Goal: Navigation & Orientation: Find specific page/section

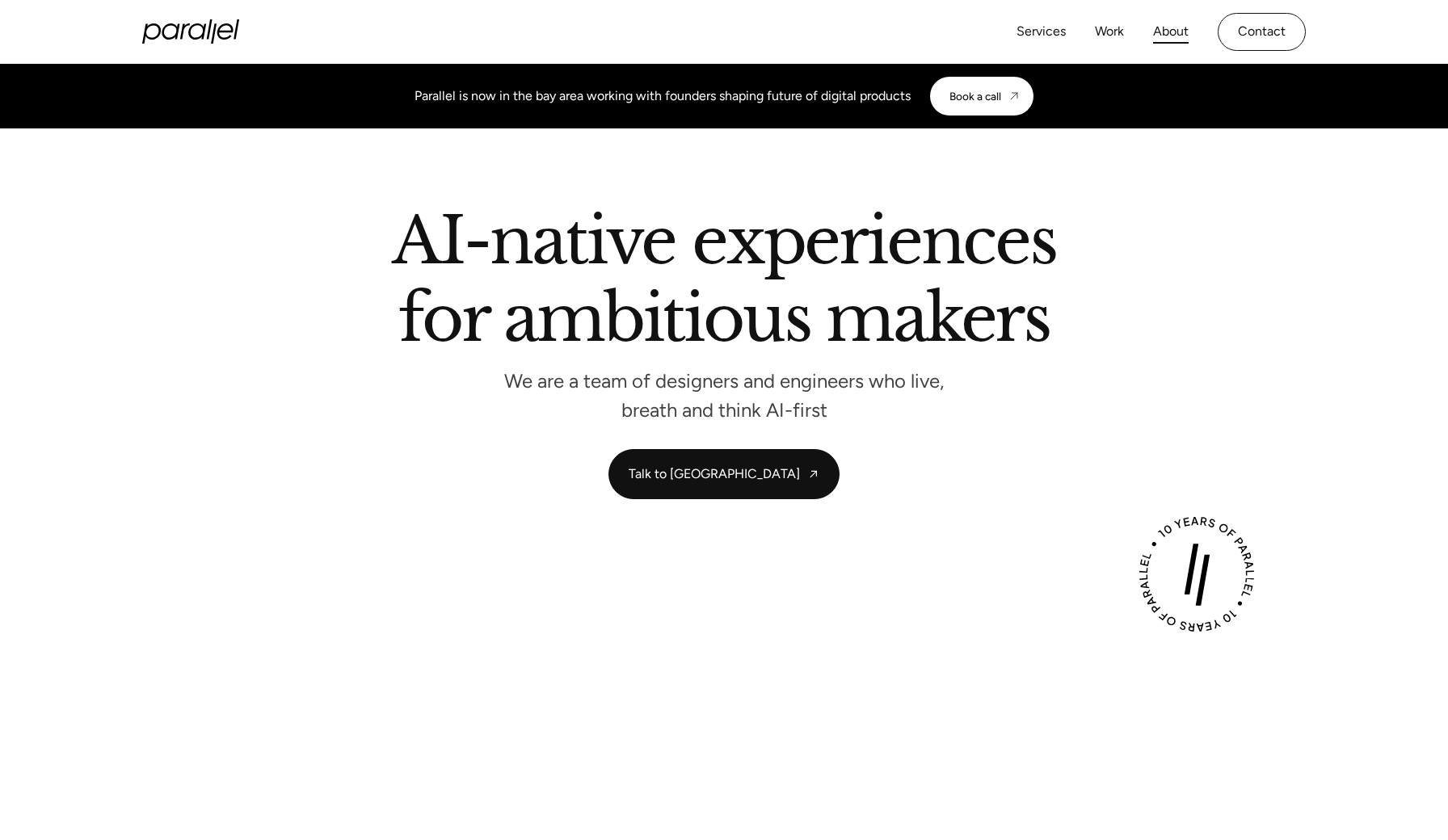
click at [1165, 35] on link "About" at bounding box center [1170, 32] width 35 height 24
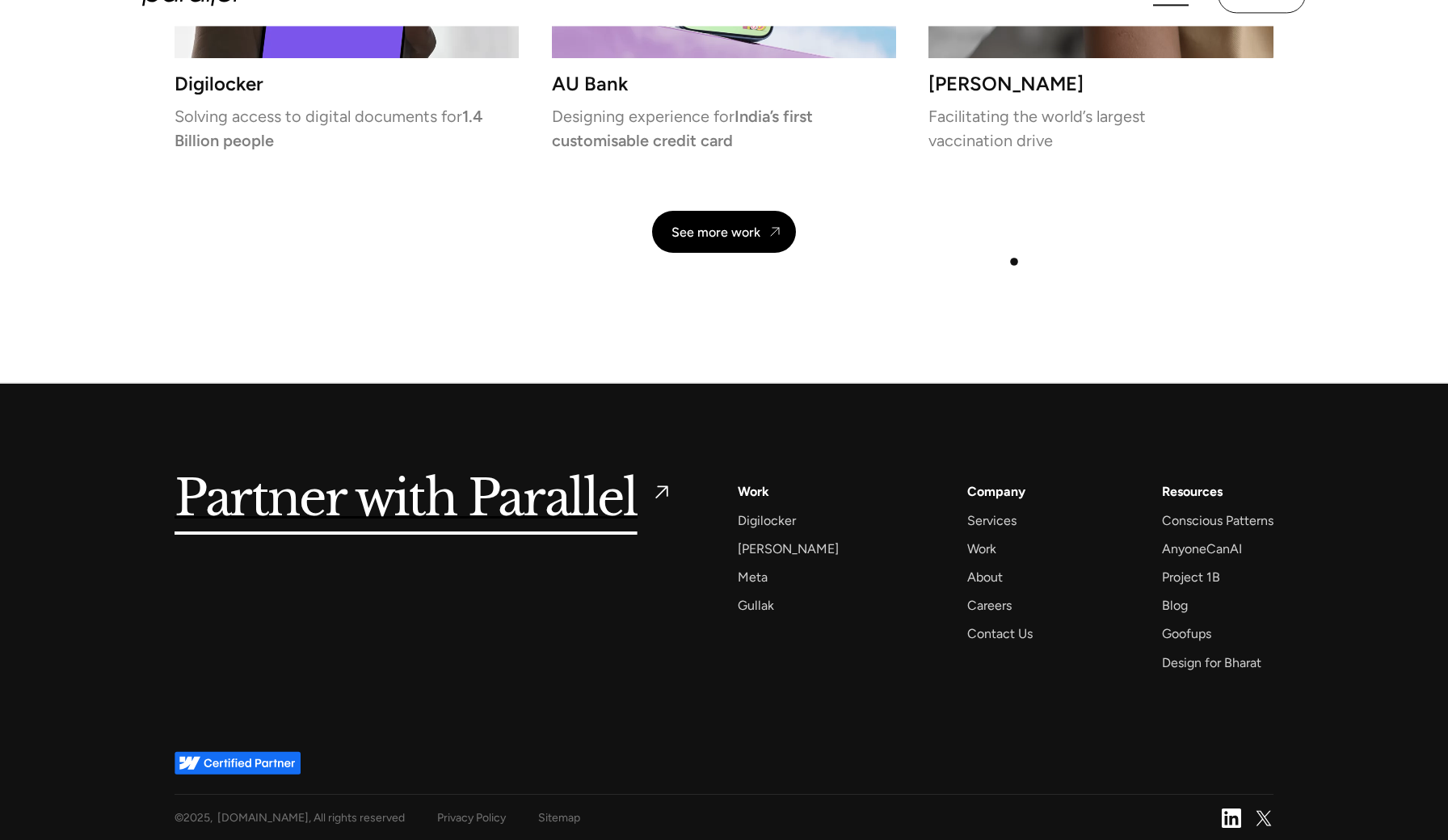
scroll to position [3761, 0]
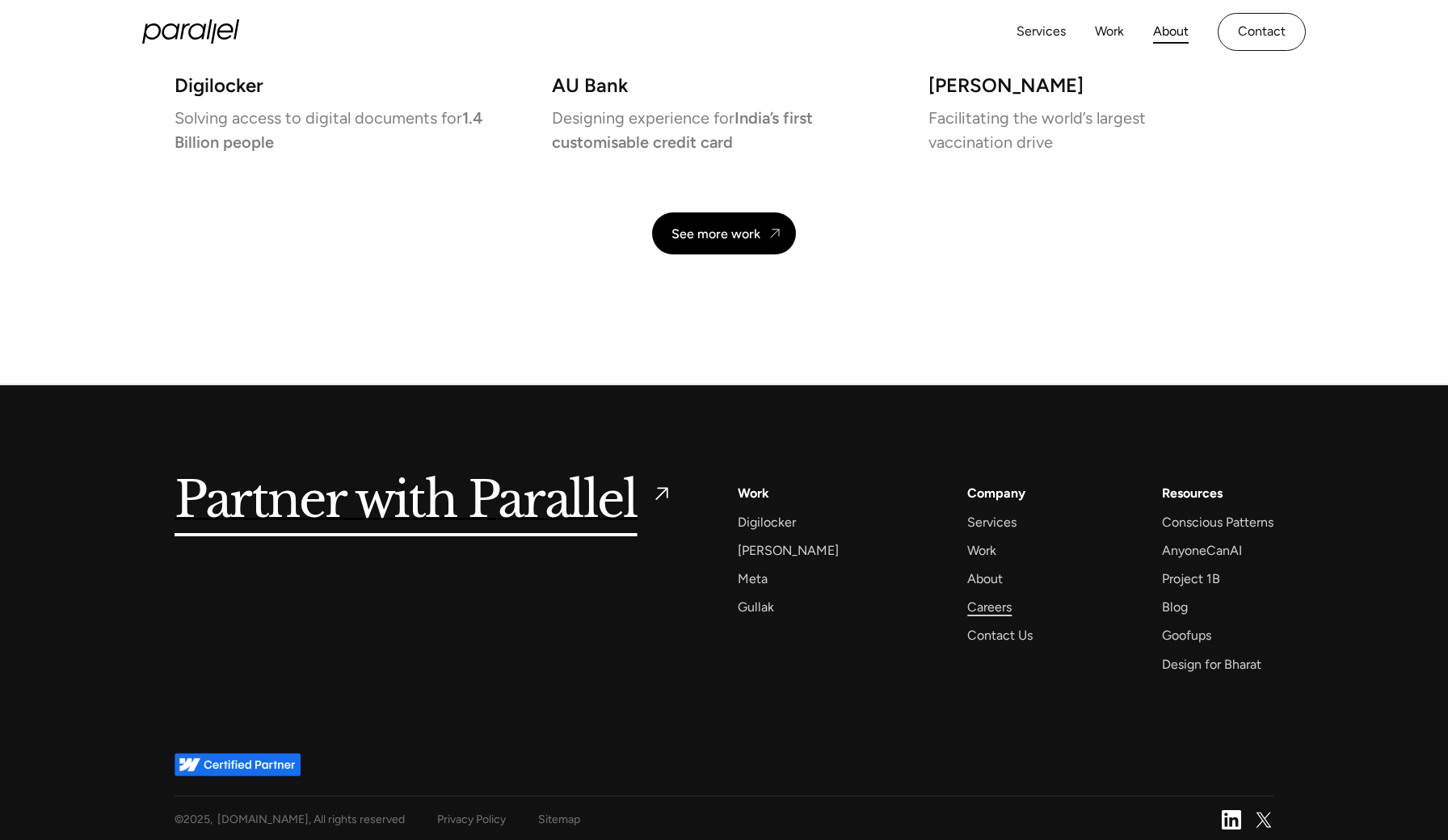
click at [967, 608] on div "Careers" at bounding box center [989, 607] width 45 height 22
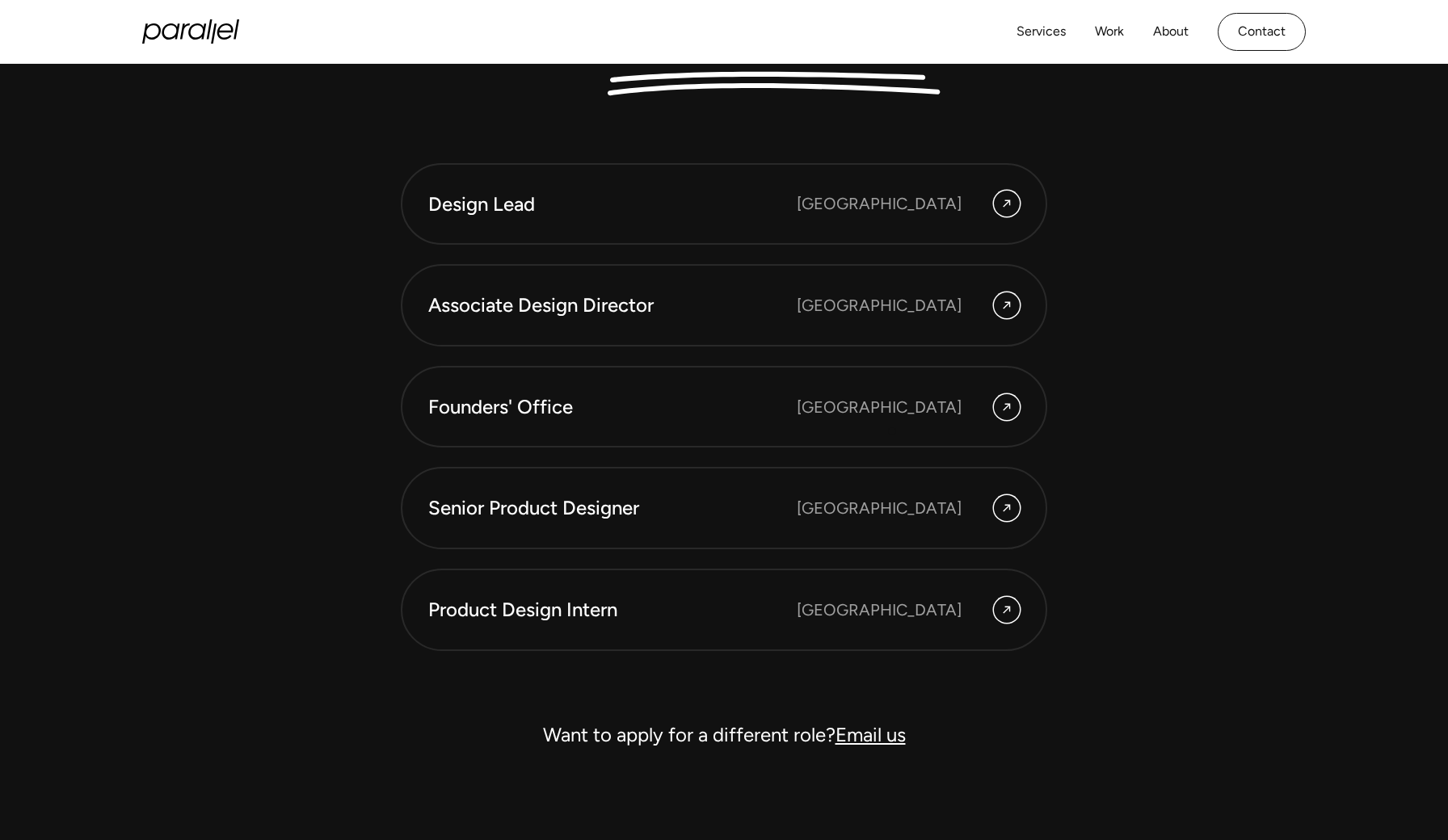
scroll to position [4510, 0]
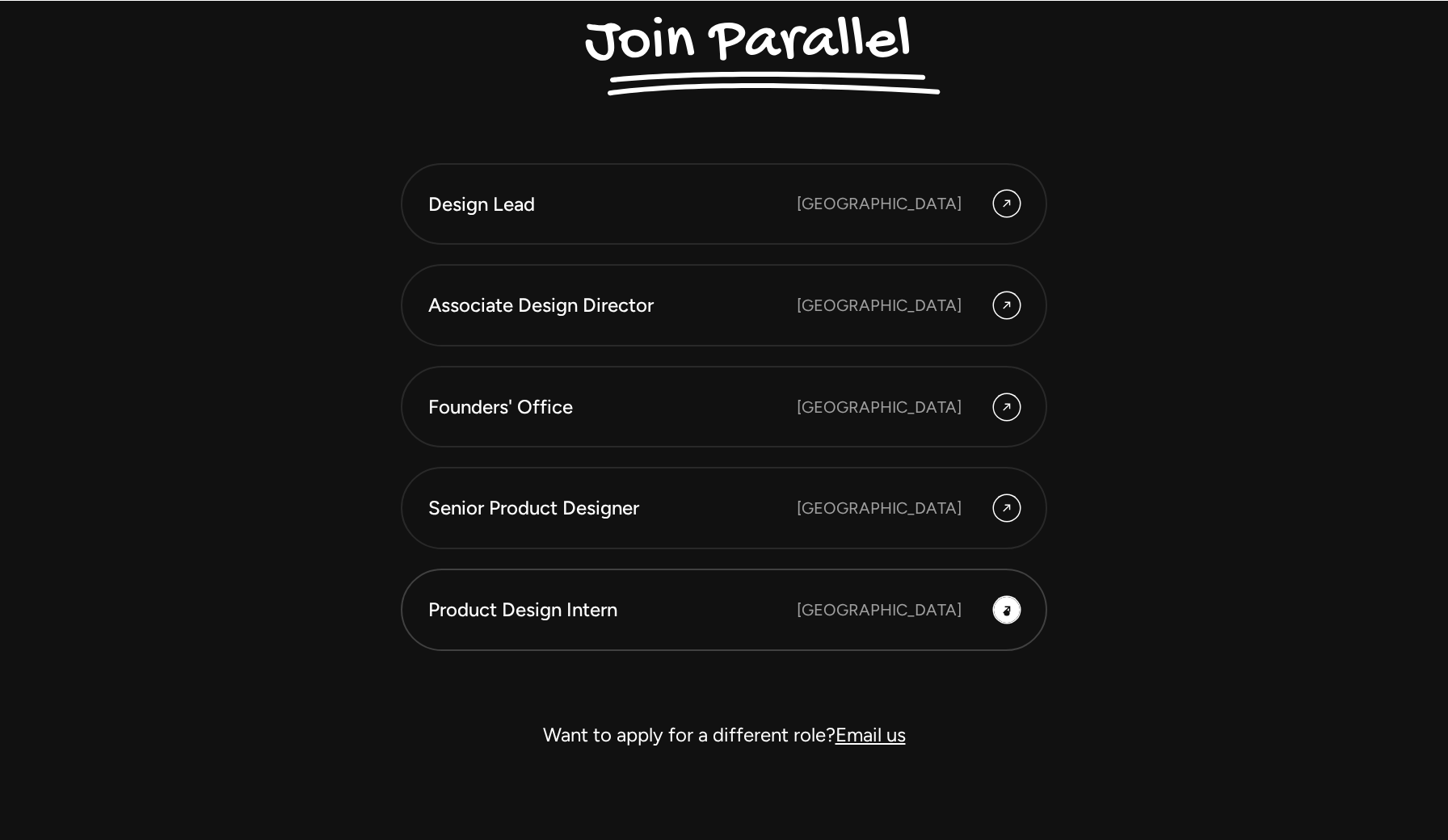
click at [1007, 613] on icon at bounding box center [1007, 609] width 13 height 19
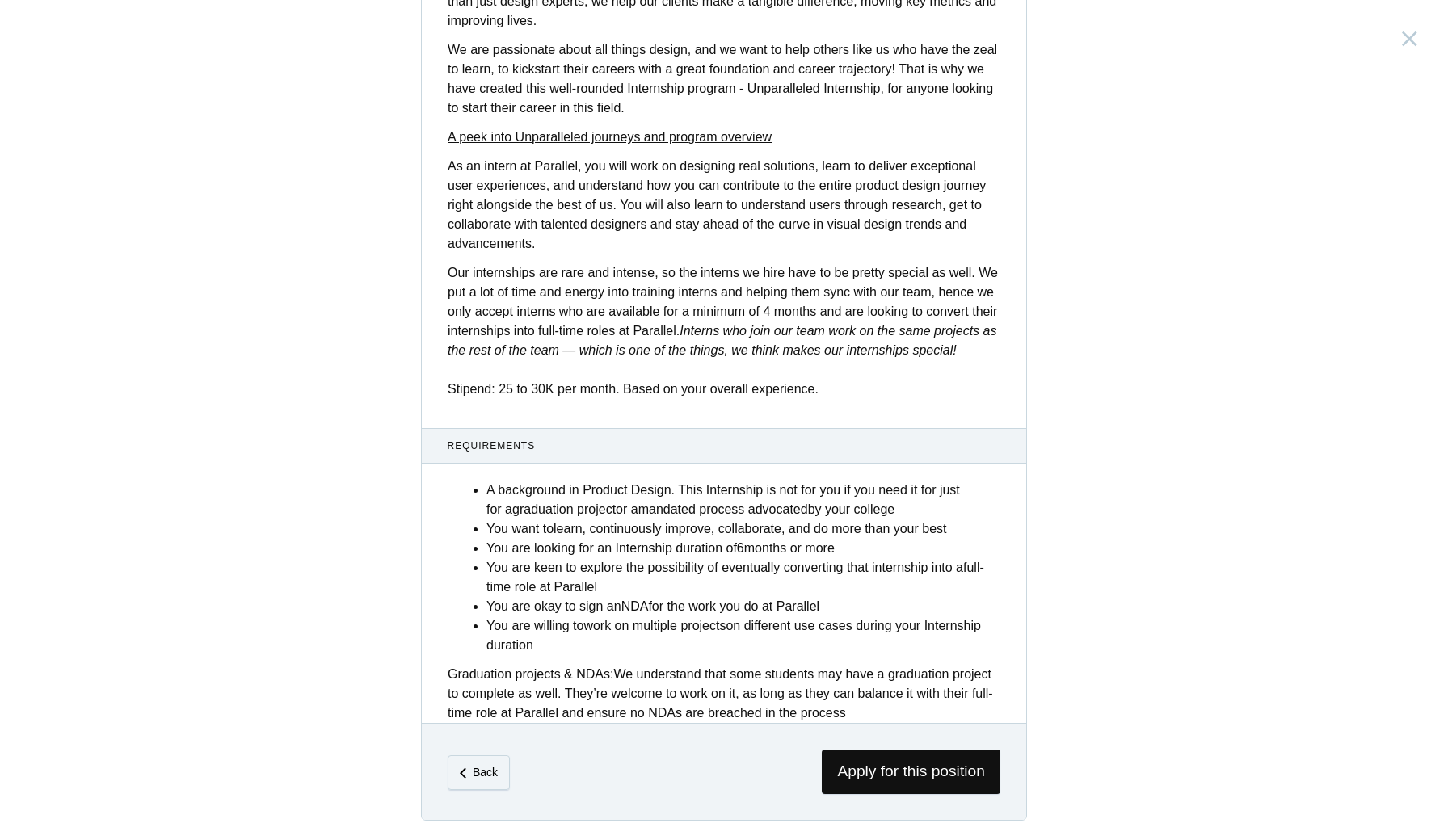
scroll to position [402, 0]
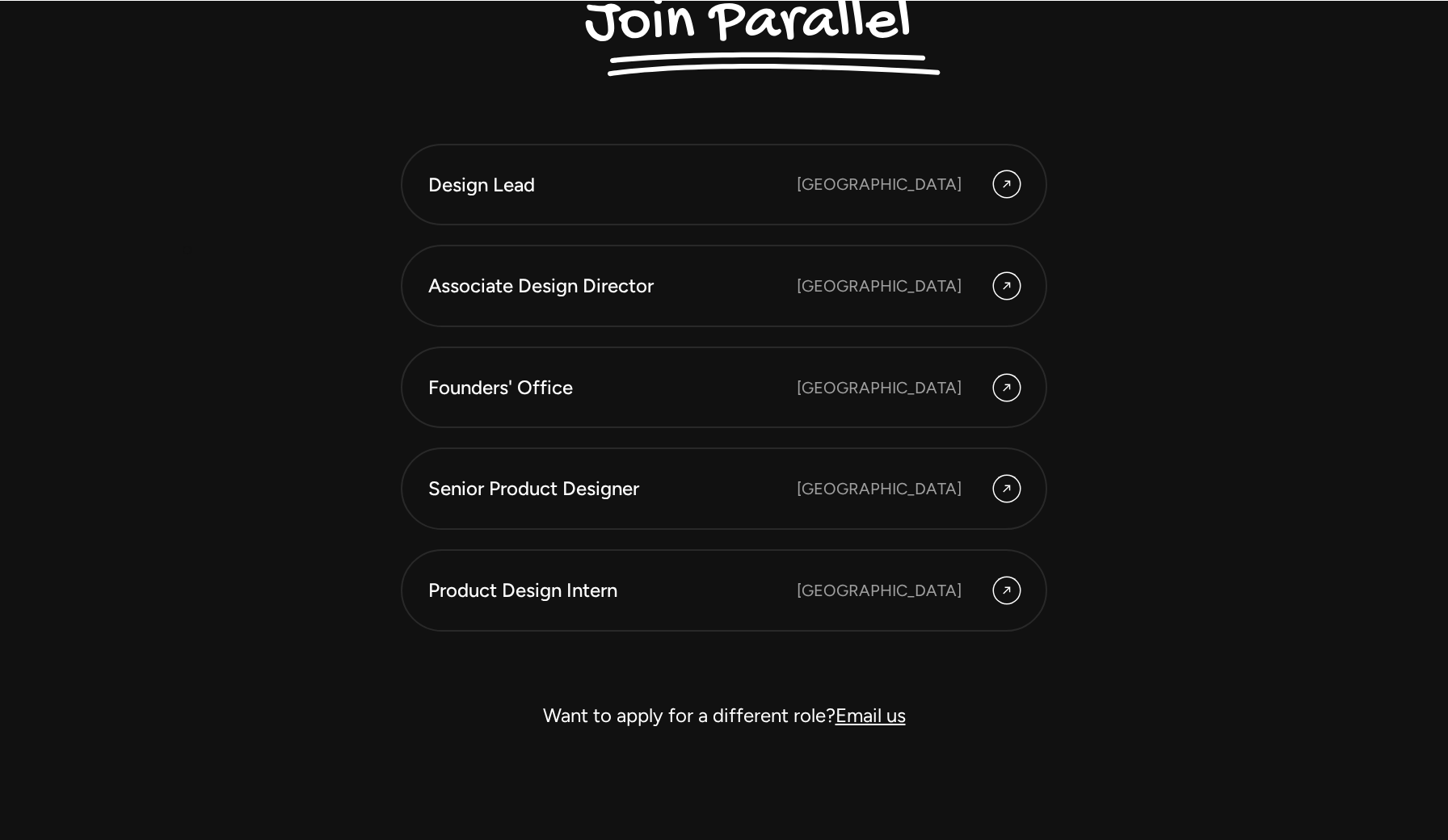
scroll to position [4531, 0]
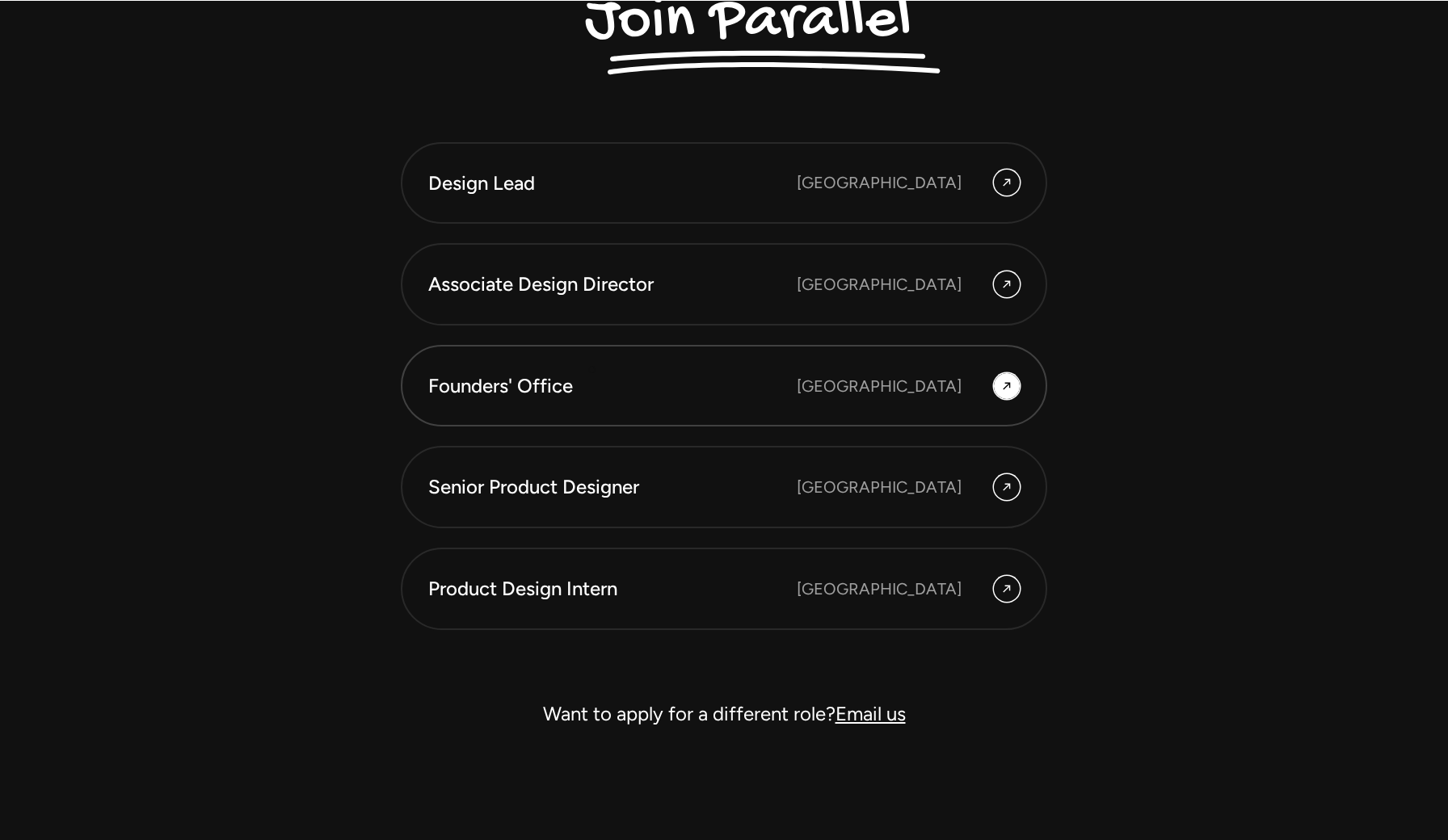
click at [592, 364] on link "Founders' Office [GEOGRAPHIC_DATA]" at bounding box center [724, 386] width 647 height 83
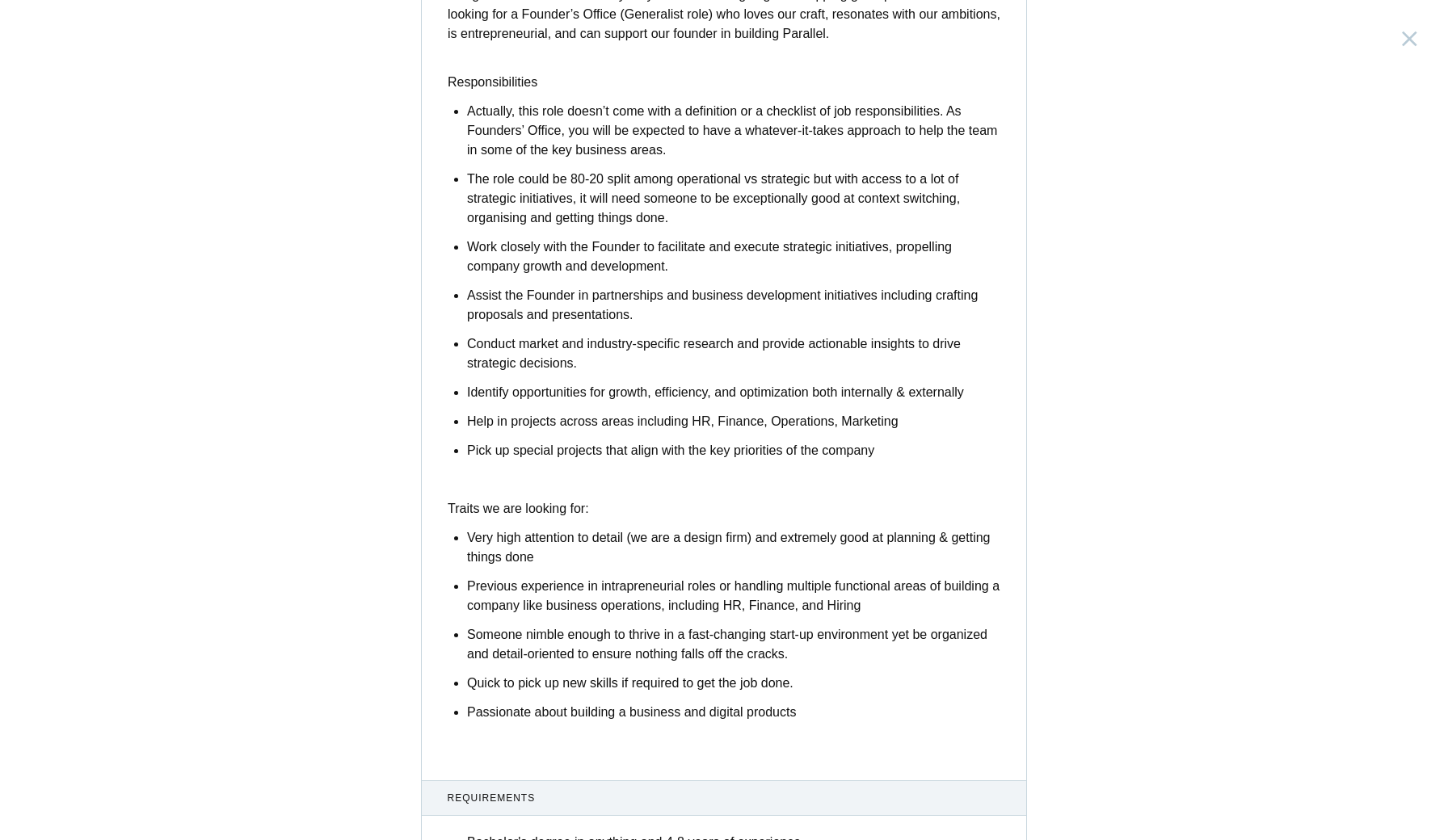
scroll to position [450, 0]
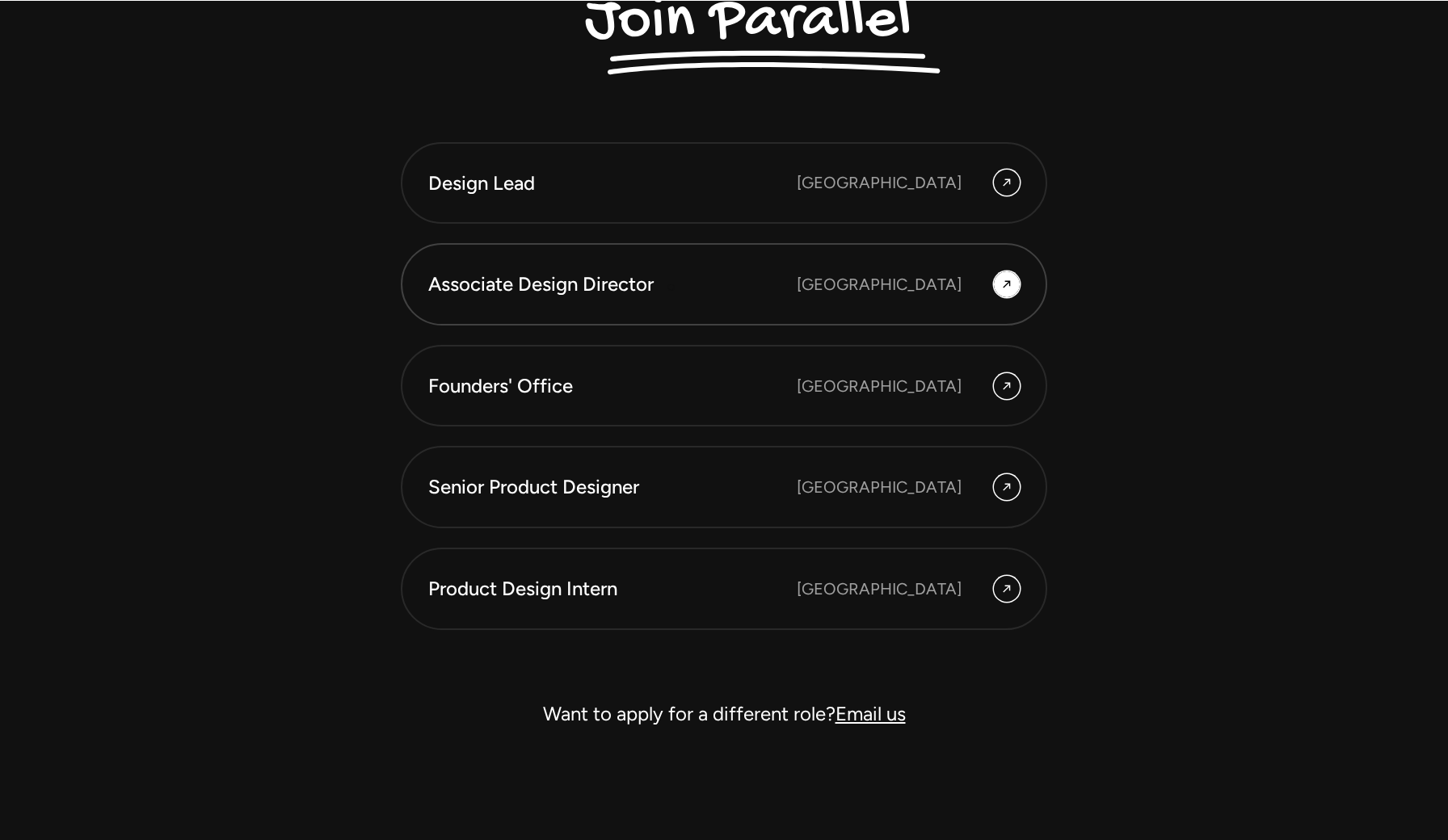
click at [673, 288] on div "Associate Design Director" at bounding box center [612, 284] width 369 height 27
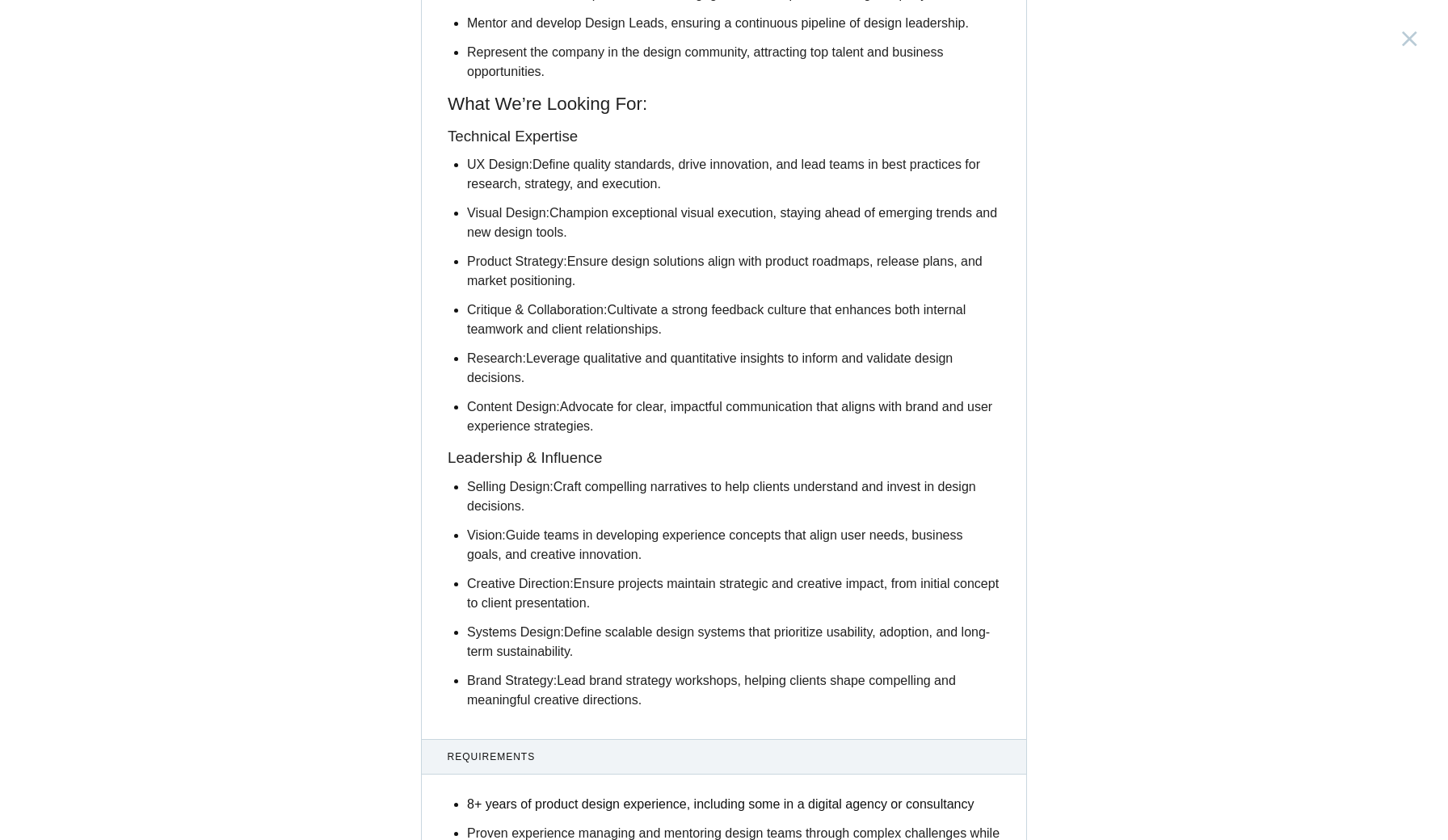
scroll to position [1380, 0]
